Goal: Find specific page/section: Find specific page/section

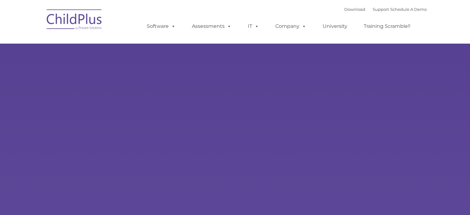
select select "MEDIUM"
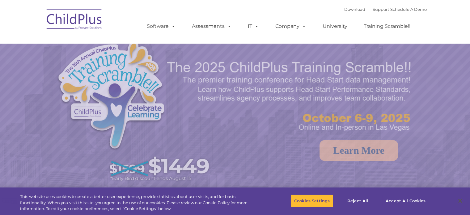
select select "MEDIUM"
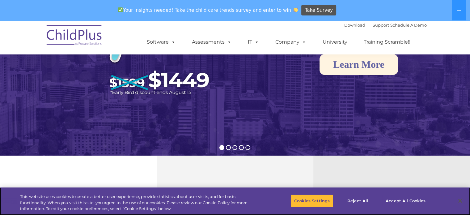
scroll to position [112, 0]
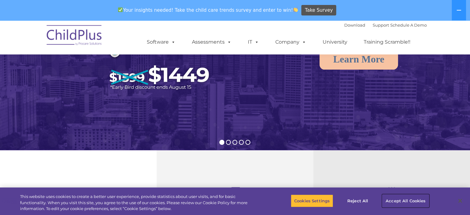
click at [403, 199] on button "Accept All Cookies" at bounding box center [405, 200] width 47 height 13
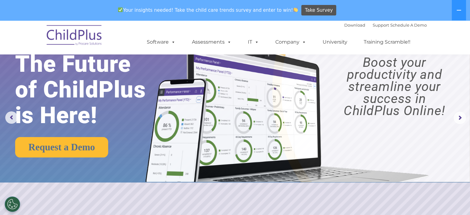
scroll to position [0, 0]
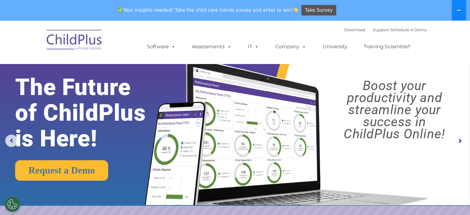
click at [458, 9] on icon at bounding box center [459, 10] width 5 height 5
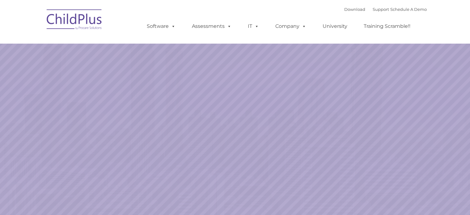
select select "MEDIUM"
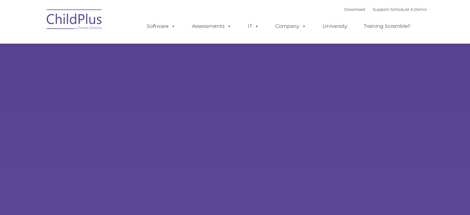
select select "MEDIUM"
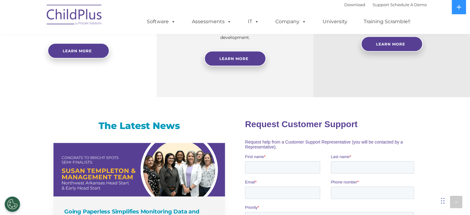
scroll to position [188, 0]
